Goal: Task Accomplishment & Management: Manage account settings

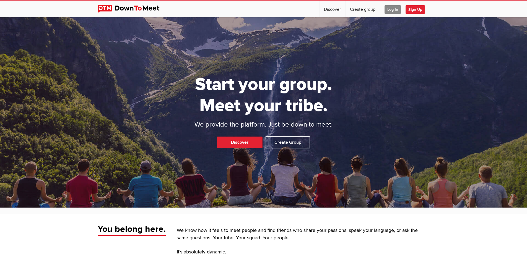
click at [393, 9] on span "Log In" at bounding box center [393, 9] width 16 height 9
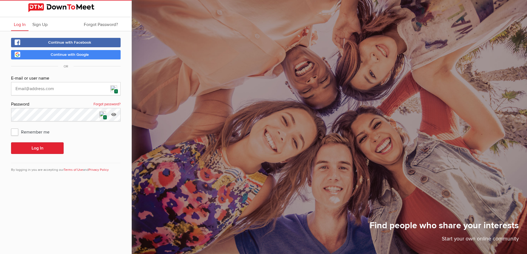
click at [113, 90] on img at bounding box center [113, 89] width 7 height 7
type input "[EMAIL_ADDRESS][DOMAIN_NAME]"
click at [47, 148] on button "Log In" at bounding box center [37, 149] width 53 height 12
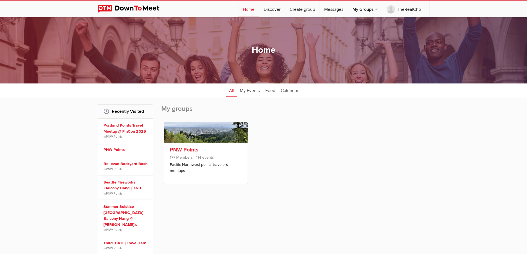
click at [182, 148] on link "PNW Points" at bounding box center [184, 150] width 29 height 7
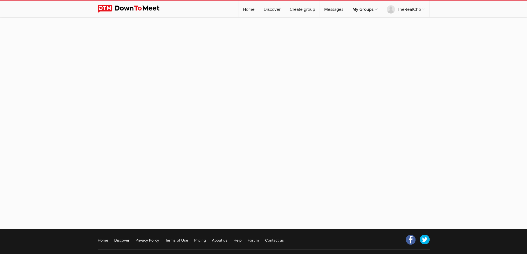
scroll to position [44, 0]
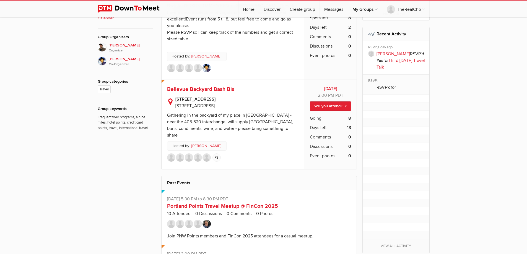
scroll to position [249, 0]
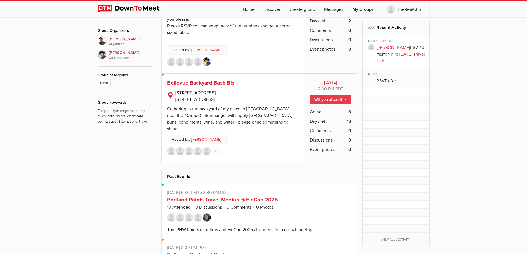
click at [325, 95] on link "Will you attend?" at bounding box center [330, 99] width 41 height 9
click at [324, 108] on link "I'm going" at bounding box center [326, 112] width 50 height 8
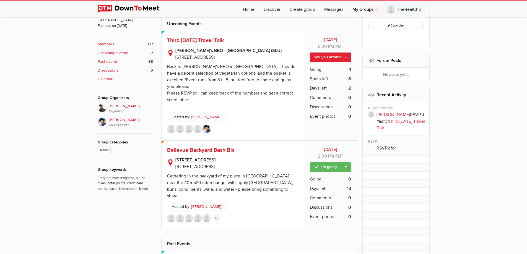
scroll to position [166, 0]
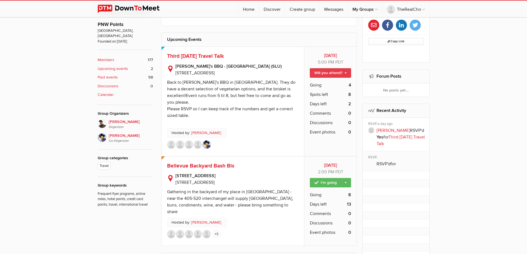
click at [330, 74] on link "Will you attend?" at bounding box center [330, 72] width 41 height 9
click at [327, 84] on link "I'm going" at bounding box center [326, 85] width 50 height 8
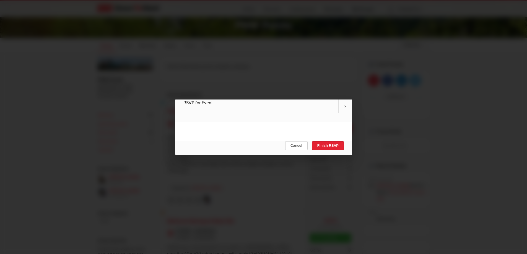
scroll to position [332, 0]
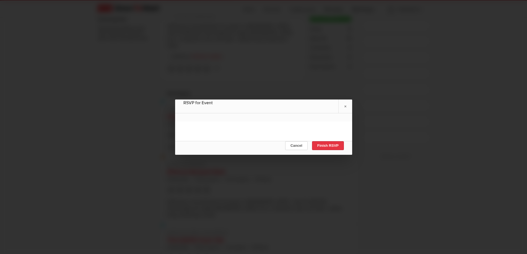
click at [332, 147] on button "Finish RSVP" at bounding box center [328, 145] width 32 height 9
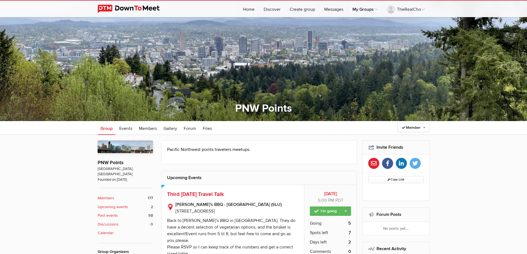
scroll to position [0, 0]
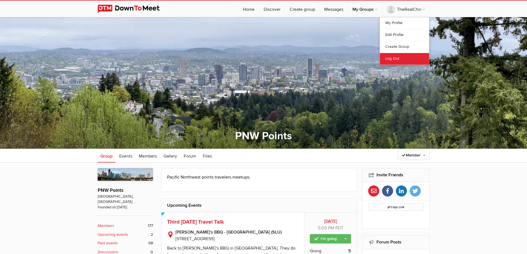
click at [396, 56] on link "Log Out" at bounding box center [404, 59] width 49 height 12
